Goal: Information Seeking & Learning: Understand process/instructions

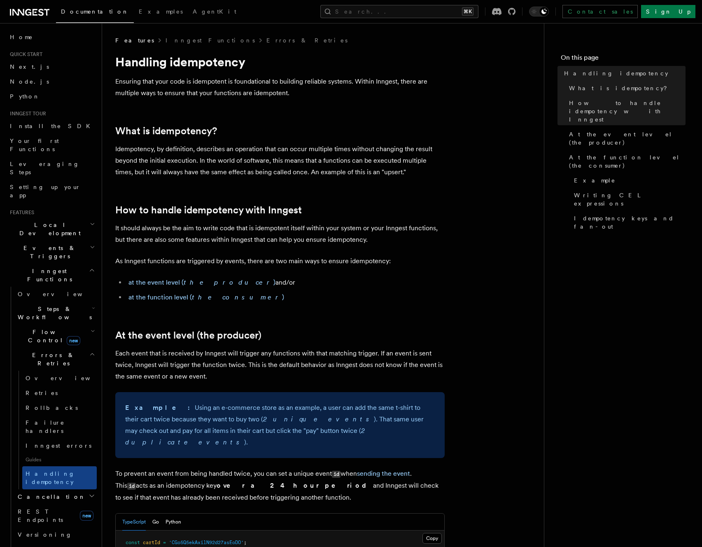
scroll to position [47, 0]
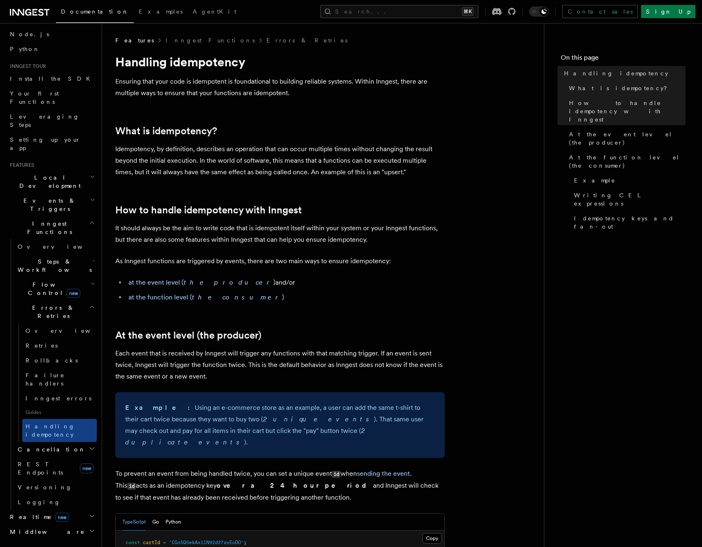
click at [561, 58] on h4 "On this page" at bounding box center [623, 59] width 125 height 13
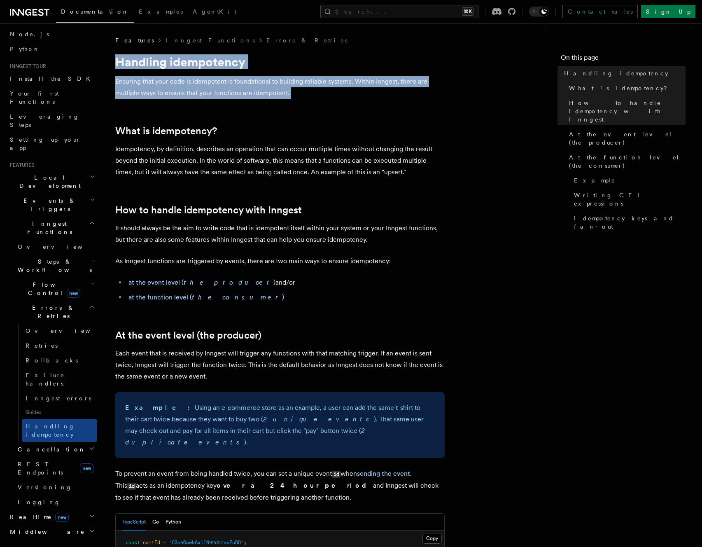
drag, startPoint x: 114, startPoint y: 61, endPoint x: 294, endPoint y: 98, distance: 183.3
click at [294, 98] on p "Ensuring that your code is idempotent is foundational to building reliable syst…" at bounding box center [279, 87] width 329 height 23
drag, startPoint x: 302, startPoint y: 96, endPoint x: 118, endPoint y: 66, distance: 186.5
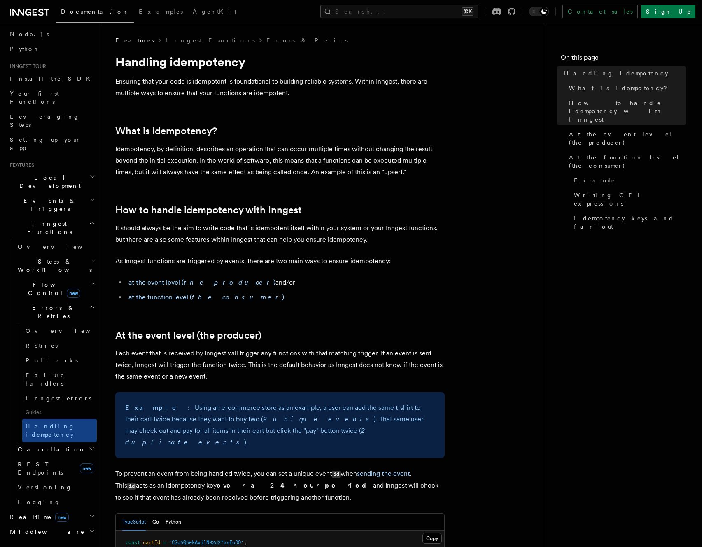
click at [116, 63] on h1 "Handling idempotency" at bounding box center [279, 61] width 329 height 15
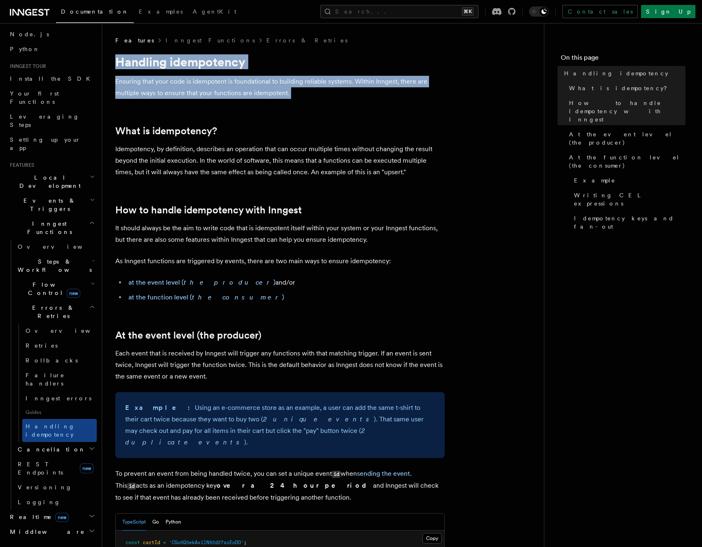
drag, startPoint x: 112, startPoint y: 60, endPoint x: 292, endPoint y: 98, distance: 183.4
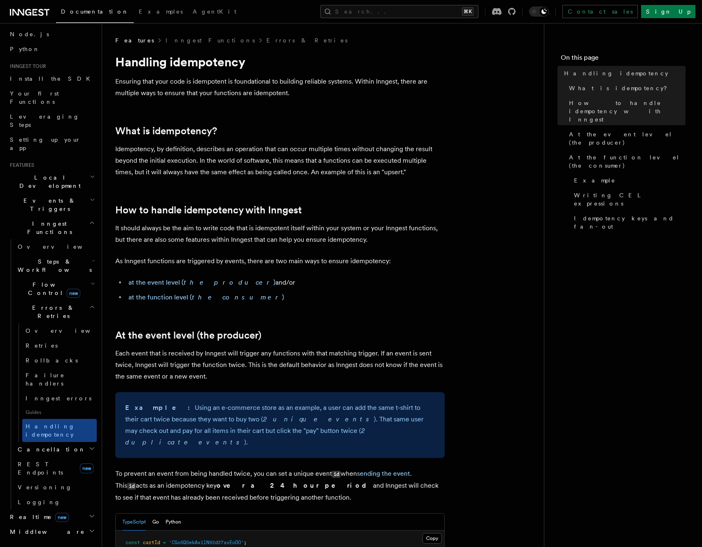
click at [291, 95] on p "Ensuring that your code is idempotent is foundational to building reliable syst…" at bounding box center [279, 87] width 329 height 23
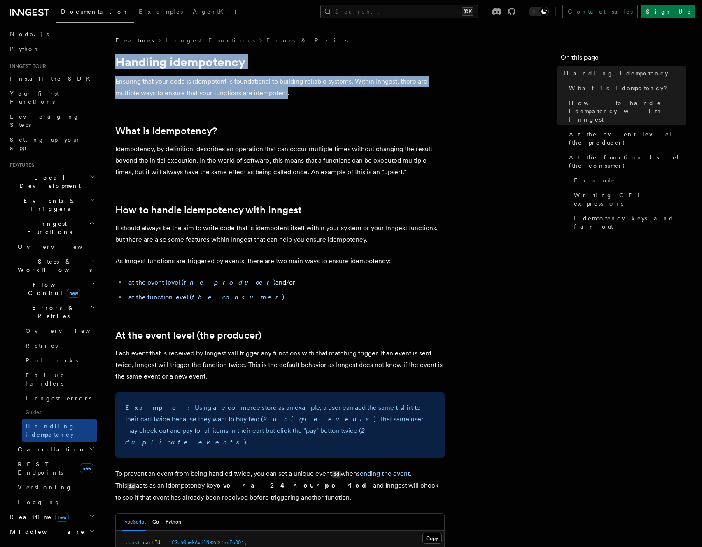
drag, startPoint x: 287, startPoint y: 94, endPoint x: 108, endPoint y: 61, distance: 182.2
